Goal: Task Accomplishment & Management: Manage account settings

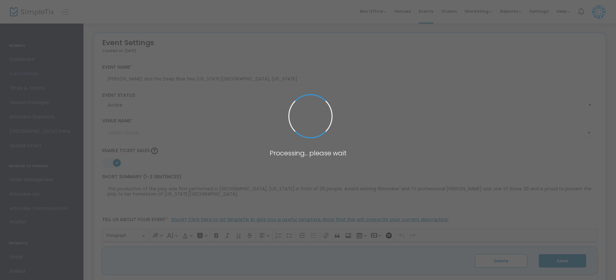
type input "[PERSON_NAME] Theatre at the [GEOGRAPHIC_DATA] (American Theatre of [GEOGRAPHIC…"
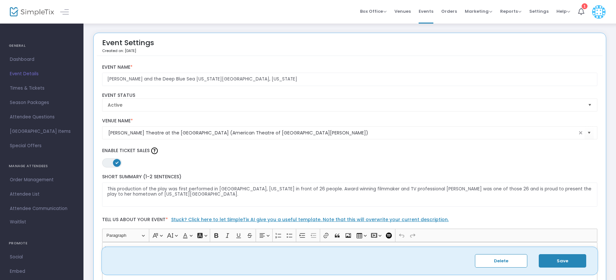
scroll to position [5, 0]
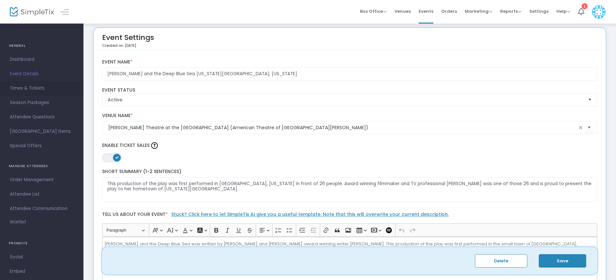
click at [32, 89] on span "Times & Tickets" at bounding box center [42, 88] width 64 height 9
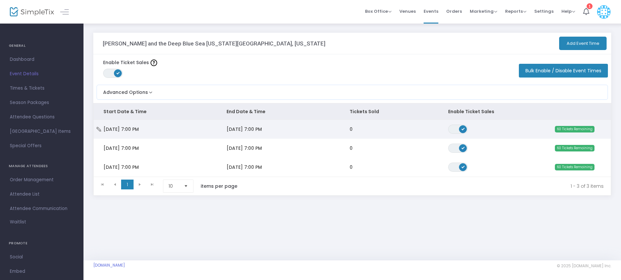
click at [246, 127] on span "[DATE] 7:00 PM" at bounding box center [243, 129] width 35 height 7
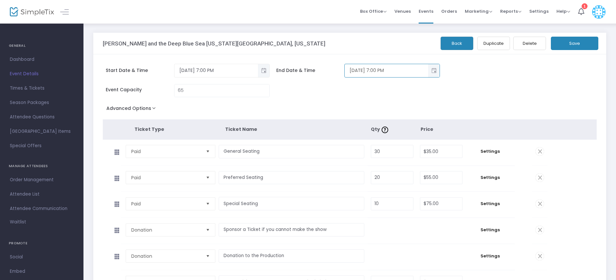
click at [416, 69] on input "[DATE] 7:00 PM" at bounding box center [386, 70] width 83 height 11
click at [375, 72] on input "[DATE] 7:00 PM" at bounding box center [386, 70] width 83 height 11
type input "[DATE] 8:30 PM"
click at [220, 93] on input "65" at bounding box center [221, 90] width 95 height 12
type input "60"
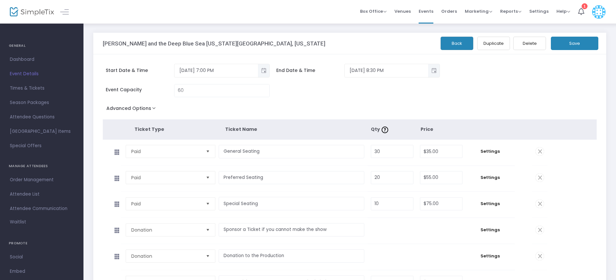
click at [370, 101] on div "Event Capacity 60" at bounding box center [315, 94] width 432 height 20
click at [574, 45] on button "Save" at bounding box center [574, 43] width 47 height 13
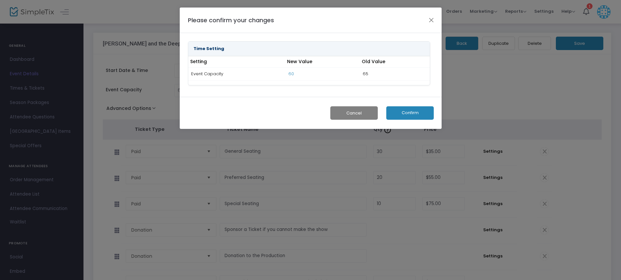
click at [412, 115] on button "Confirm" at bounding box center [409, 112] width 47 height 13
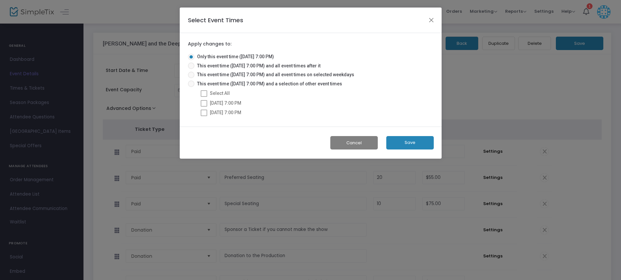
click at [192, 65] on span at bounding box center [191, 66] width 7 height 7
click at [191, 69] on input "This event time ([DATE] 7:00 PM) and all event times after it" at bounding box center [191, 69] width 0 height 0
radio input "true"
click at [206, 94] on span at bounding box center [204, 93] width 7 height 7
click at [204, 94] on span at bounding box center [204, 93] width 7 height 7
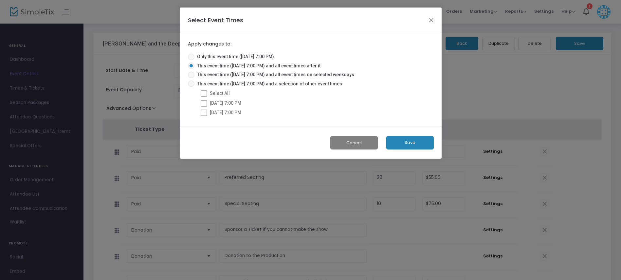
click at [410, 141] on button "Save" at bounding box center [409, 142] width 47 height 13
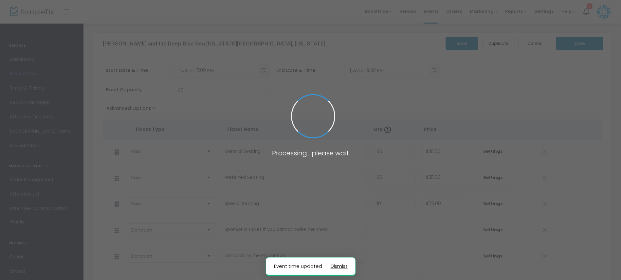
radio input "true"
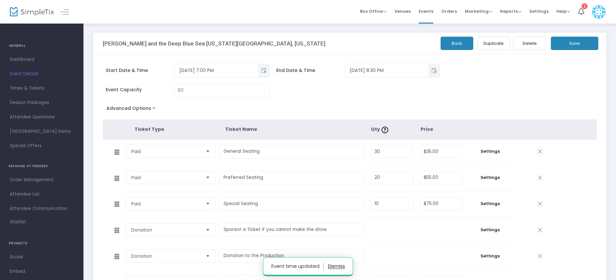
click at [575, 43] on button "Save" at bounding box center [574, 43] width 47 height 13
